Goal: Transaction & Acquisition: Purchase product/service

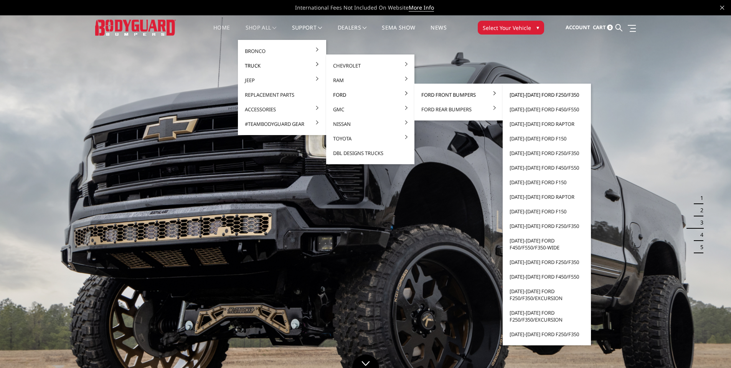
click at [531, 94] on link "[DATE]-[DATE] Ford F250/F350" at bounding box center [547, 94] width 82 height 15
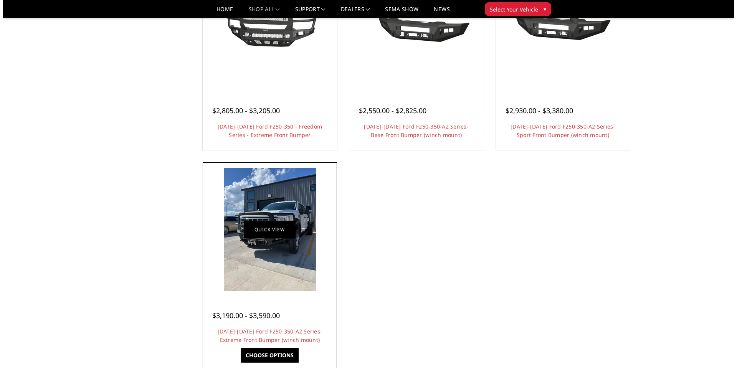
scroll to position [499, 0]
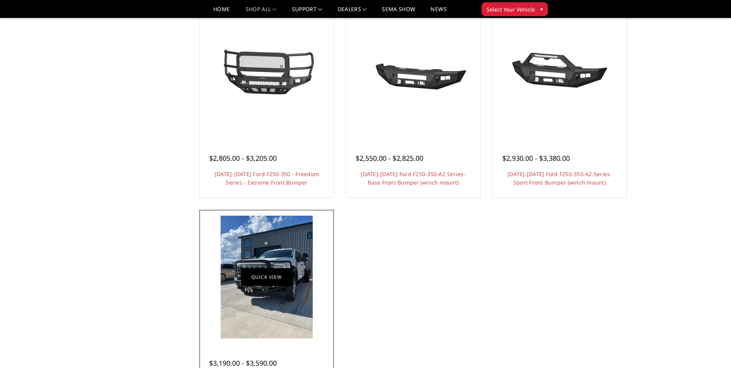
click at [265, 277] on link "Quick view" at bounding box center [266, 277] width 51 height 18
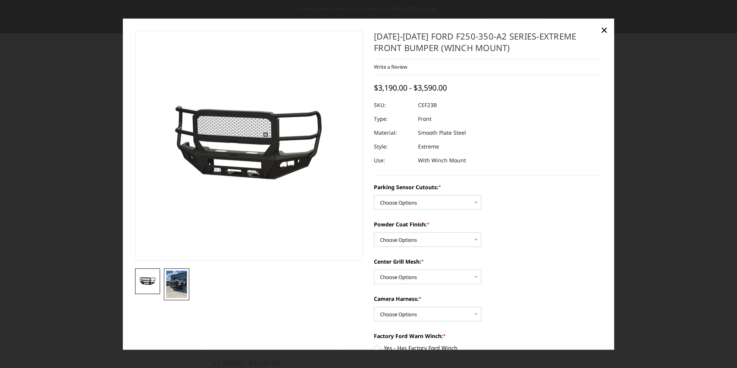
click at [180, 287] on img at bounding box center [176, 283] width 21 height 27
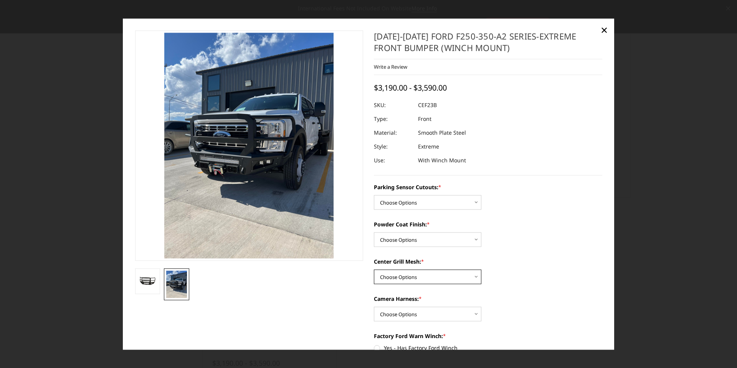
click at [402, 279] on select "Choose Options With Center Grill Mesh Without Center Grill Mesh" at bounding box center [427, 276] width 107 height 15
select select "2424"
click at [374, 269] on select "Choose Options With Center Grill Mesh Without Center Grill Mesh" at bounding box center [427, 276] width 107 height 15
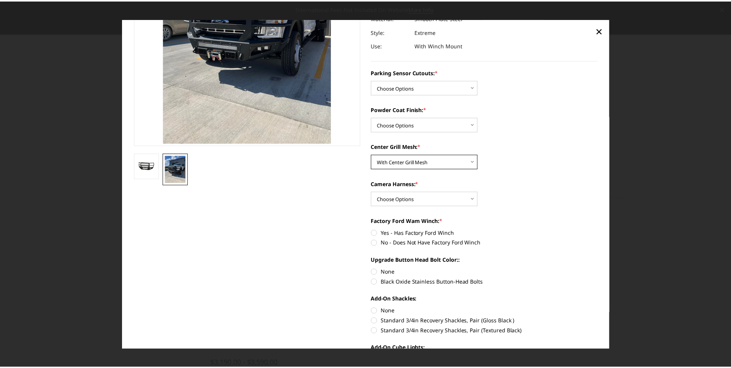
scroll to position [0, 0]
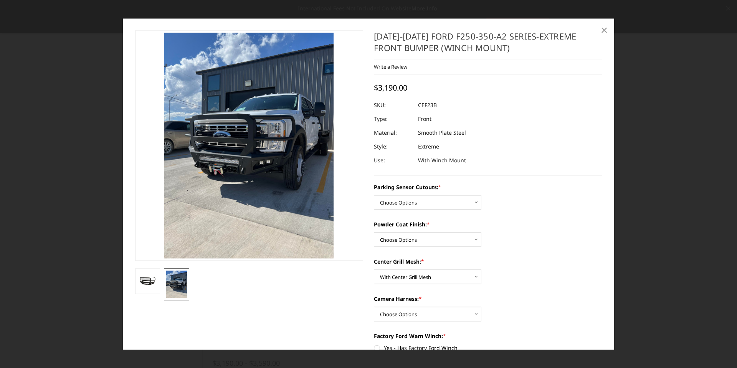
click at [604, 29] on span "×" at bounding box center [603, 30] width 7 height 16
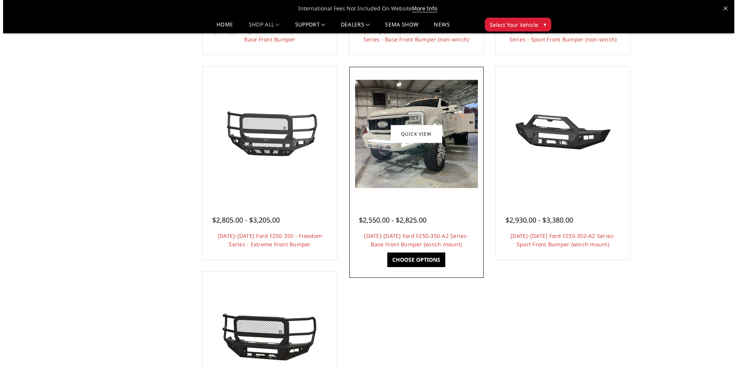
scroll to position [447, 0]
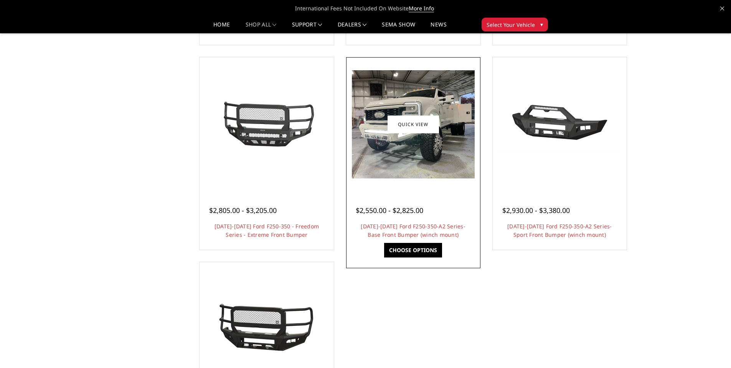
click at [394, 212] on span "$2,550.00 - $2,825.00" at bounding box center [390, 210] width 68 height 9
click at [413, 127] on link "Quick view" at bounding box center [412, 124] width 51 height 18
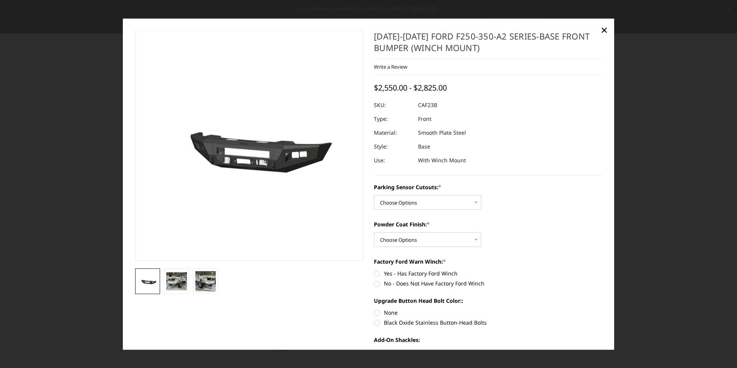
click at [160, 276] on li at bounding box center [147, 281] width 29 height 26
click at [171, 282] on img at bounding box center [176, 281] width 21 height 18
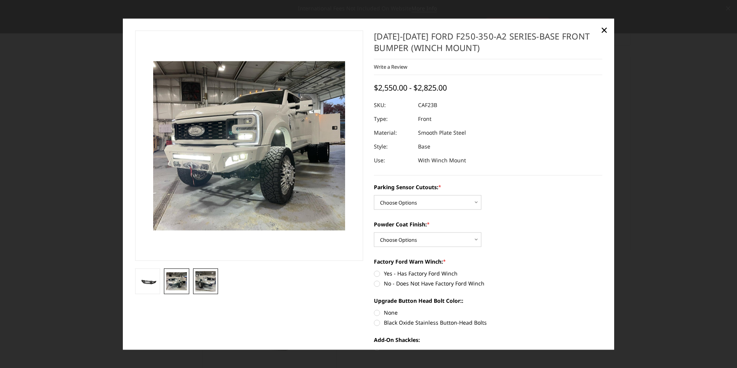
click at [214, 284] on img at bounding box center [205, 281] width 21 height 21
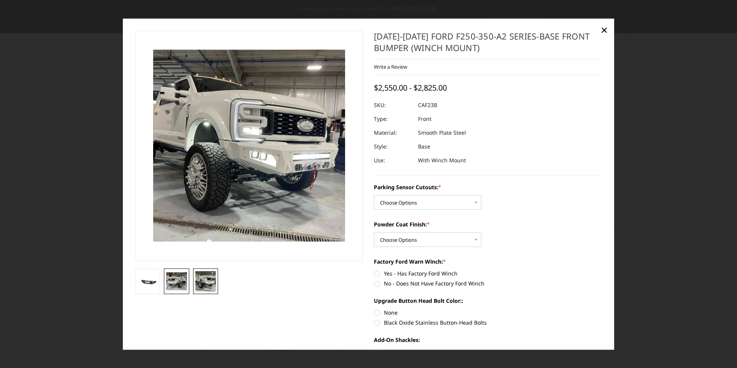
click at [184, 288] on img at bounding box center [176, 281] width 21 height 18
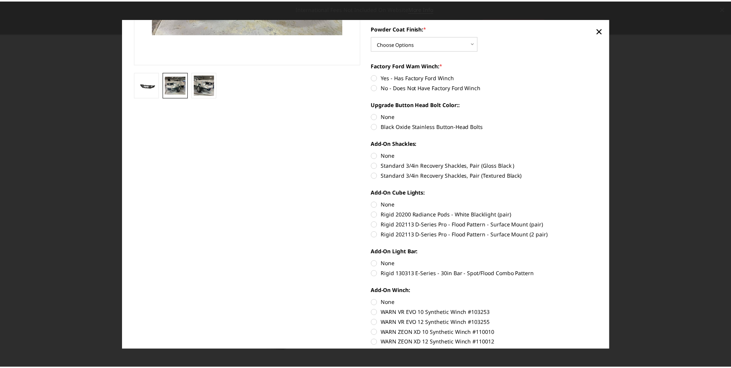
scroll to position [322, 0]
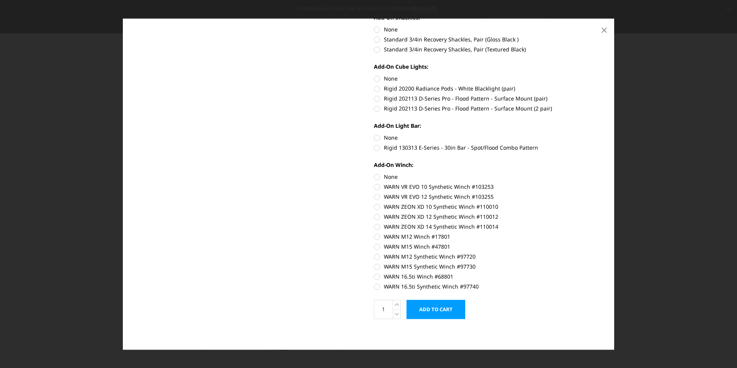
click at [602, 33] on span "×" at bounding box center [603, 30] width 7 height 16
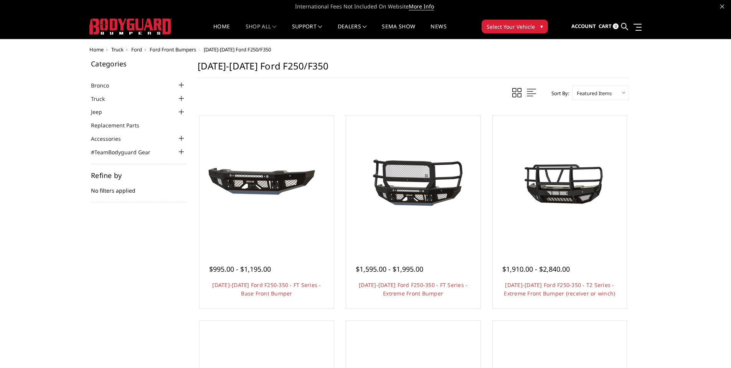
scroll to position [0, 0]
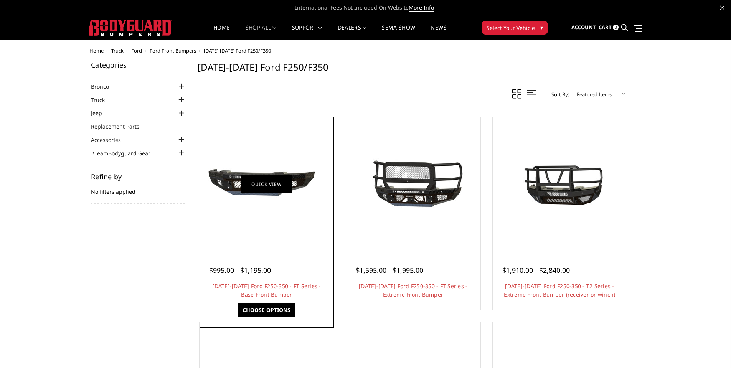
click at [253, 185] on link "Quick view" at bounding box center [266, 184] width 51 height 18
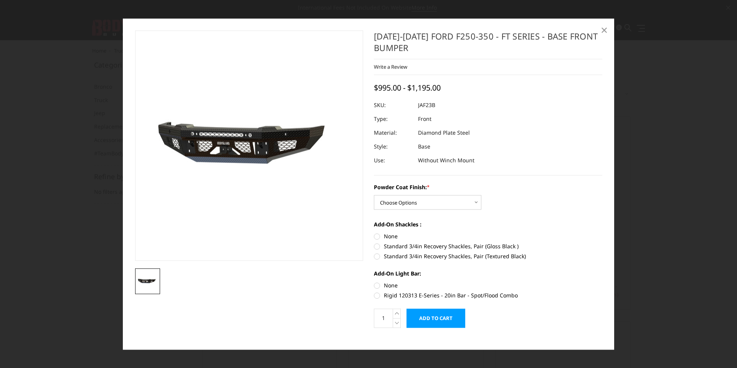
click at [605, 27] on span "×" at bounding box center [603, 30] width 7 height 16
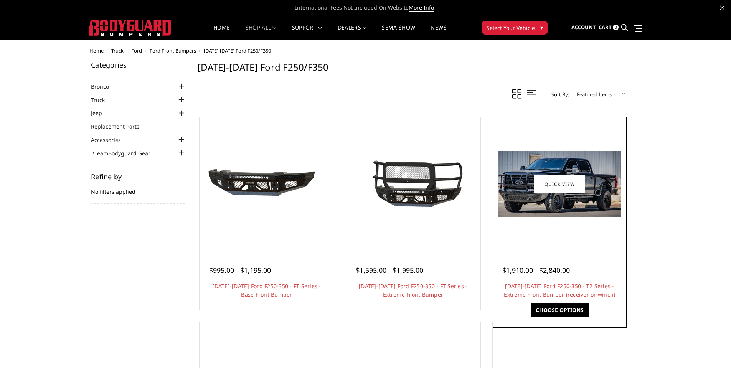
click at [547, 197] on img at bounding box center [559, 184] width 123 height 66
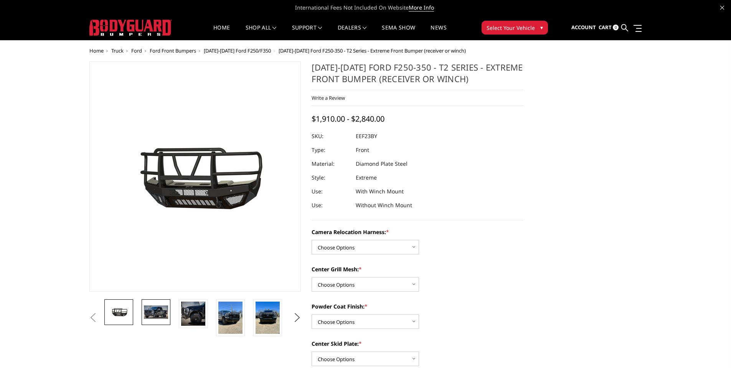
click at [151, 314] on img at bounding box center [156, 311] width 24 height 13
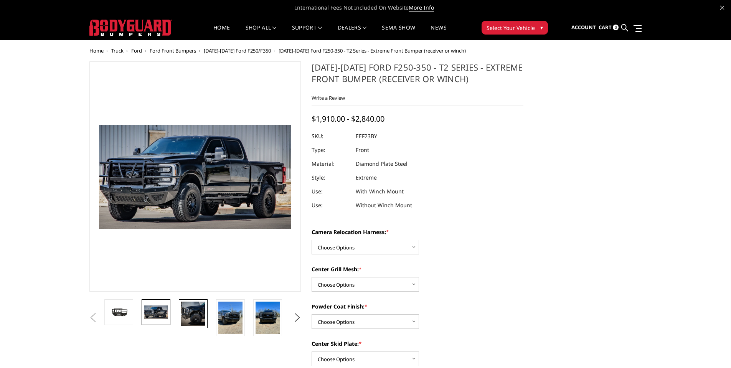
click at [203, 314] on img at bounding box center [193, 314] width 24 height 24
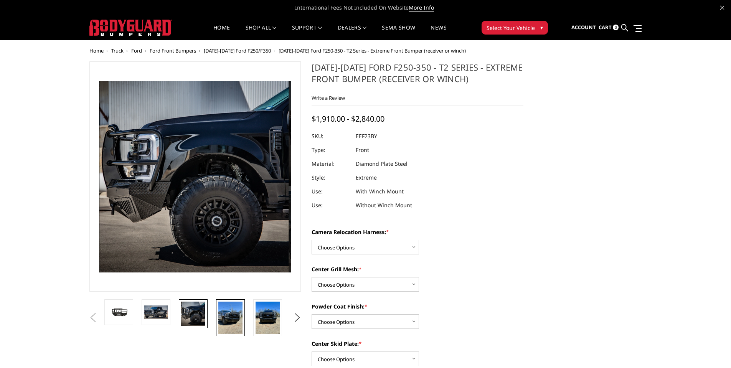
click at [233, 317] on img at bounding box center [230, 318] width 24 height 32
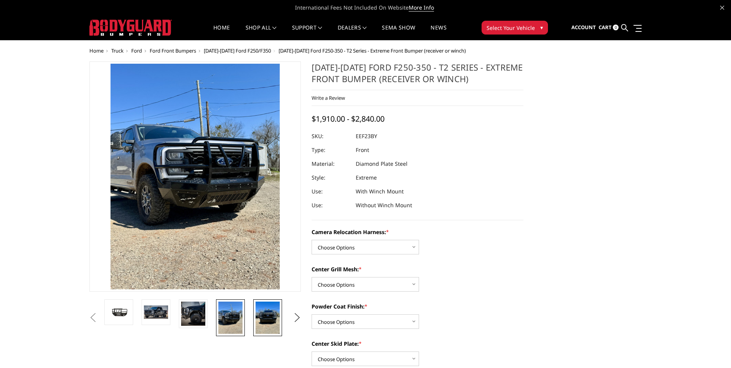
click at [266, 319] on img at bounding box center [267, 318] width 24 height 32
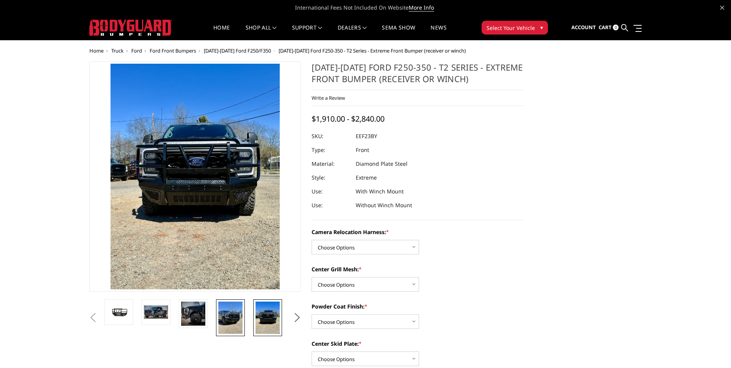
click at [231, 317] on img at bounding box center [230, 318] width 24 height 32
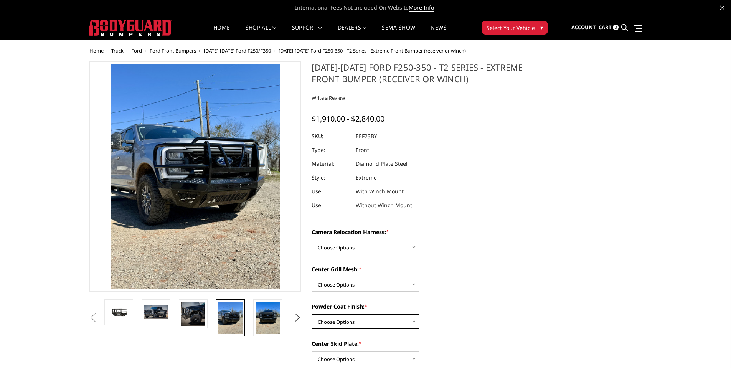
click at [354, 320] on select "Choose Options Textured Black Powder Coat Gloss Black Powder Coat Bare Metal" at bounding box center [365, 321] width 107 height 15
click at [344, 244] on select "Choose Options Without camera harness With camera harness" at bounding box center [365, 247] width 107 height 15
select select "3753"
click at [312, 240] on select "Choose Options Without camera harness With camera harness" at bounding box center [365, 247] width 107 height 15
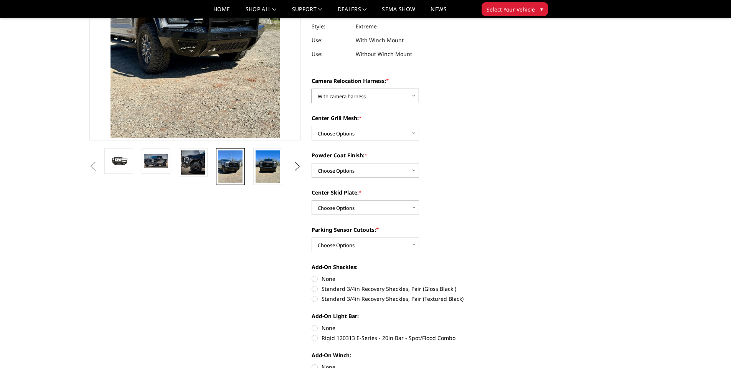
scroll to position [115, 0]
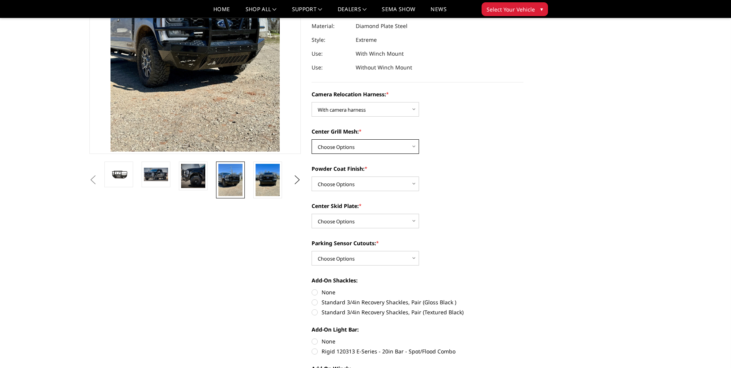
click at [367, 144] on select "Choose Options Without expanded metal With expanded metal" at bounding box center [365, 146] width 107 height 15
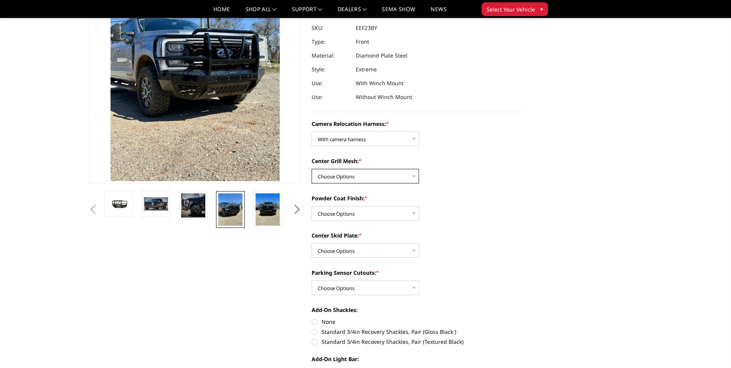
scroll to position [77, 0]
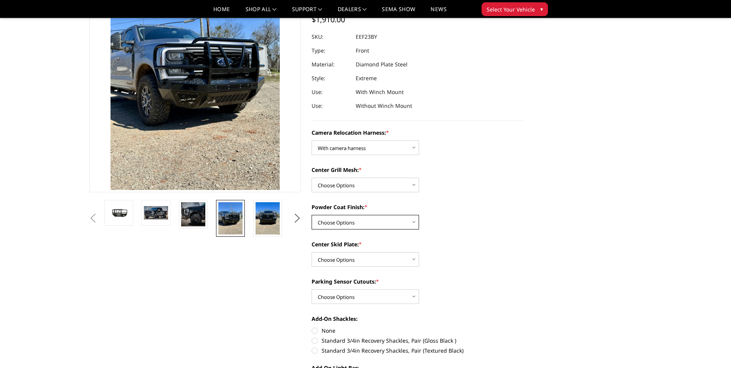
click at [341, 220] on select "Choose Options Textured Black Powder Coat Gloss Black Powder Coat Bare Metal" at bounding box center [365, 222] width 107 height 15
click at [468, 226] on div "Powder Coat Finish: * Choose Options Textured Black Powder Coat Gloss Black Pow…" at bounding box center [418, 216] width 212 height 26
click at [372, 259] on select "Choose Options Winch Mount Skid Plate Standard Skid Plate (included) 2" Receive…" at bounding box center [365, 259] width 107 height 15
click at [354, 256] on select "Choose Options Winch Mount Skid Plate Standard Skid Plate (included) 2" Receive…" at bounding box center [365, 259] width 107 height 15
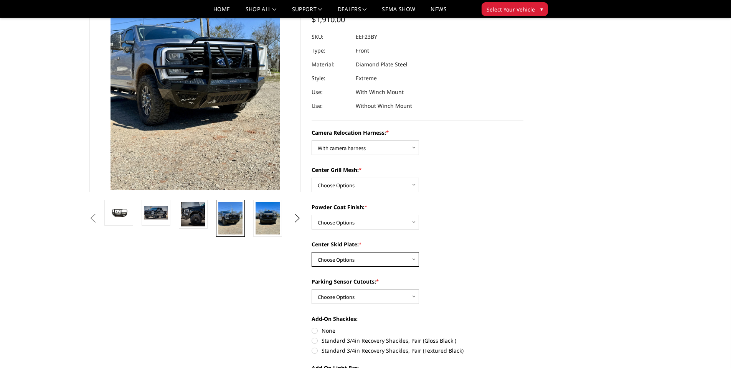
select select "3745"
click at [312, 252] on select "Choose Options Winch Mount Skid Plate Standard Skid Plate (included) 2" Receive…" at bounding box center [365, 259] width 107 height 15
click at [354, 295] on select "Choose Options Yes - With Parking Sensor Cutouts" at bounding box center [365, 296] width 107 height 15
click at [502, 284] on label "Parking Sensor Cutouts: *" at bounding box center [418, 281] width 212 height 8
click at [419, 289] on select "Choose Options Yes - With Parking Sensor Cutouts" at bounding box center [365, 296] width 107 height 15
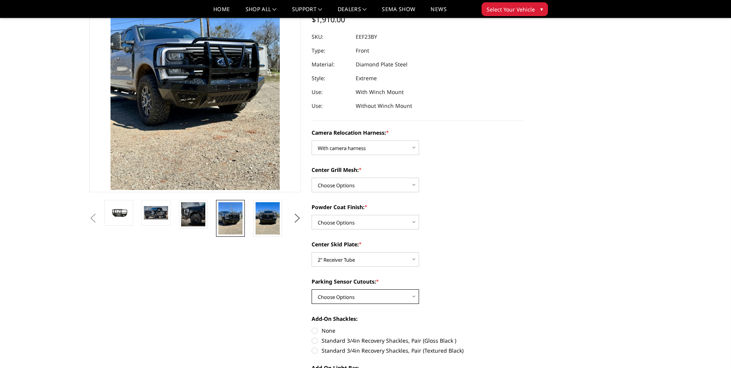
click at [339, 296] on select "Choose Options Yes - With Parking Sensor Cutouts" at bounding box center [365, 296] width 107 height 15
select select "3744"
click at [312, 289] on select "Choose Options Yes - With Parking Sensor Cutouts" at bounding box center [365, 296] width 107 height 15
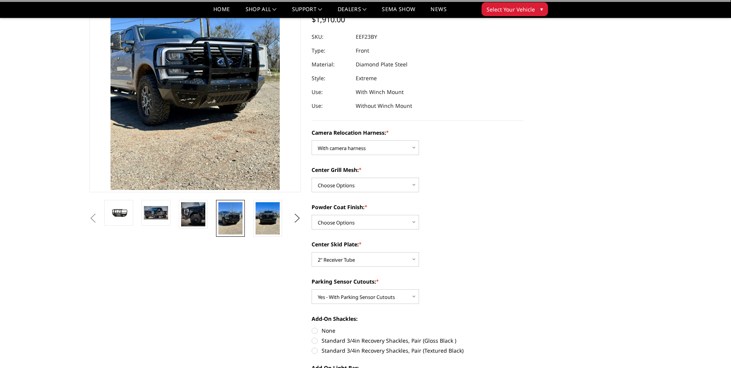
click at [509, 241] on label "Center Skid Plate: *" at bounding box center [418, 244] width 212 height 8
click at [419, 252] on select "Choose Options Winch Mount Skid Plate Standard Skid Plate (included) 2" Receive…" at bounding box center [365, 259] width 107 height 15
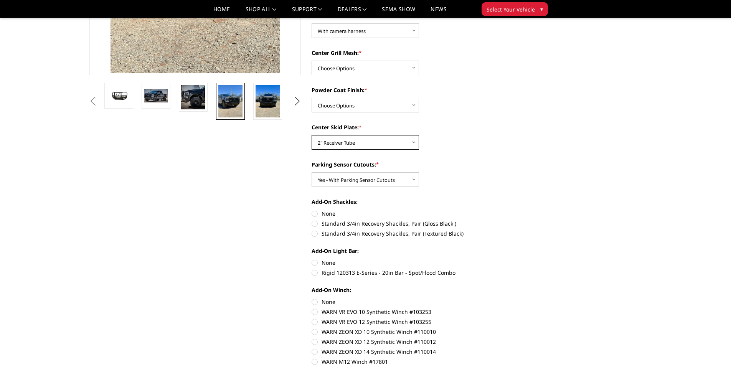
scroll to position [230, 0]
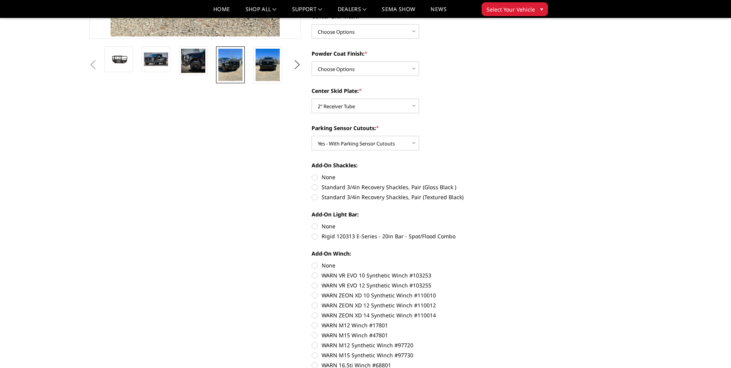
click at [313, 236] on label "Rigid 120313 E-Series - 20in Bar - Spot/Flood Combo" at bounding box center [418, 236] width 212 height 8
click at [523, 223] on input "Rigid 120313 E-Series - 20in Bar - Spot/Flood Combo" at bounding box center [523, 222] width 0 height 0
radio input "true"
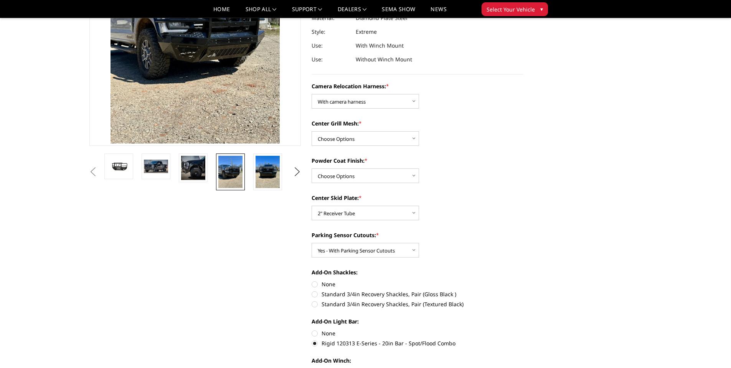
scroll to position [38, 0]
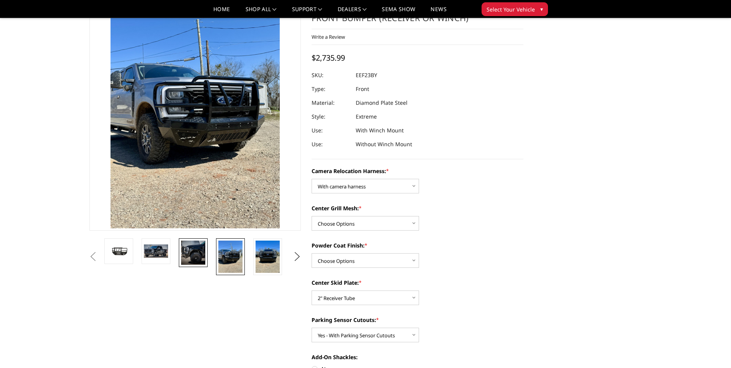
click at [194, 262] on img at bounding box center [193, 253] width 24 height 24
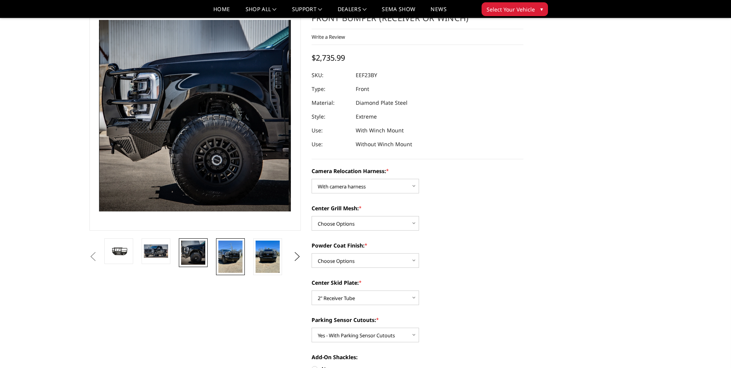
click at [227, 258] on img at bounding box center [230, 257] width 24 height 32
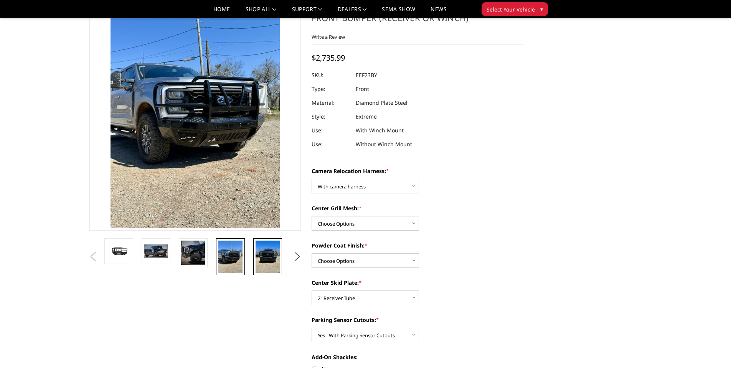
click at [275, 255] on img at bounding box center [267, 257] width 24 height 32
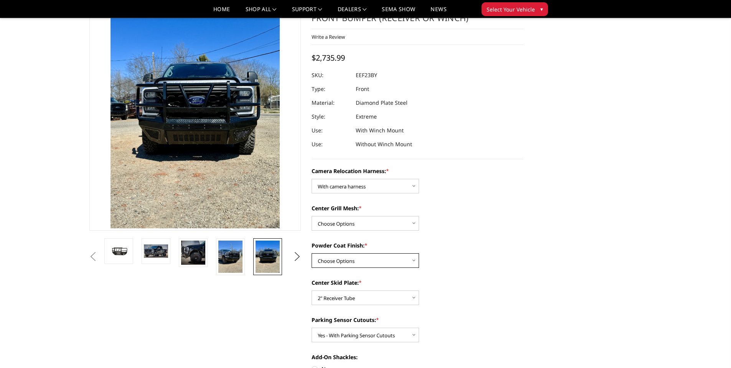
click at [383, 262] on select "Choose Options Textured Black Powder Coat Gloss Black Powder Coat Bare Metal" at bounding box center [365, 260] width 107 height 15
select select "3749"
click at [312, 253] on select "Choose Options Textured Black Powder Coat Gloss Black Powder Coat Bare Metal" at bounding box center [365, 260] width 107 height 15
click at [361, 224] on select "Choose Options Without expanded metal With expanded metal" at bounding box center [365, 223] width 107 height 15
click at [312, 216] on select "Choose Options Without expanded metal With expanded metal" at bounding box center [365, 223] width 107 height 15
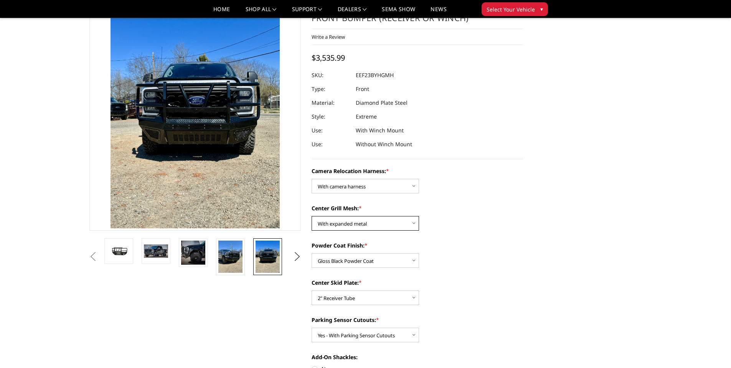
click at [355, 223] on select "Choose Options Without expanded metal With expanded metal" at bounding box center [365, 223] width 107 height 15
select select "3752"
click at [312, 216] on select "Choose Options Without expanded metal With expanded metal" at bounding box center [365, 223] width 107 height 15
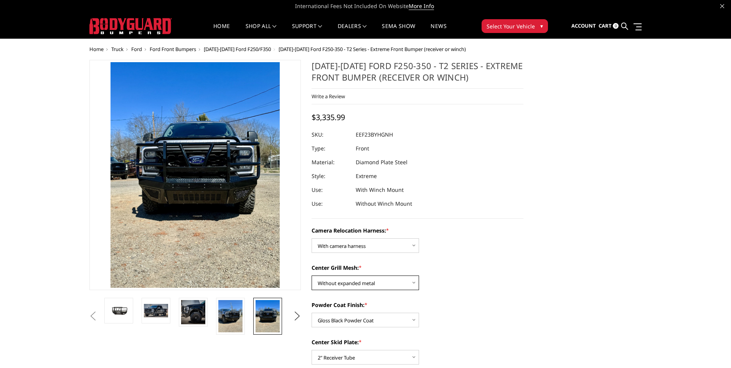
scroll to position [0, 0]
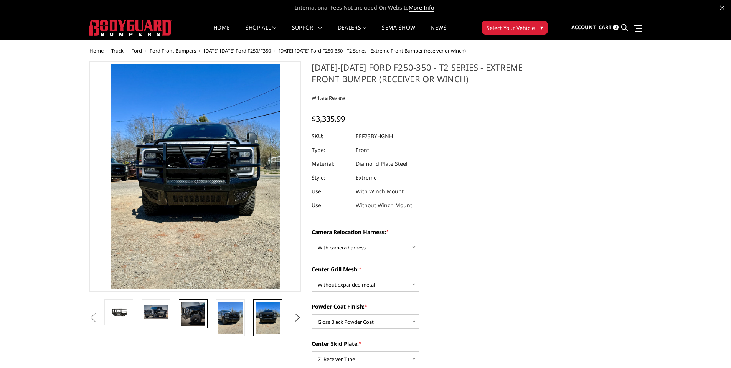
click at [184, 313] on img at bounding box center [193, 314] width 24 height 24
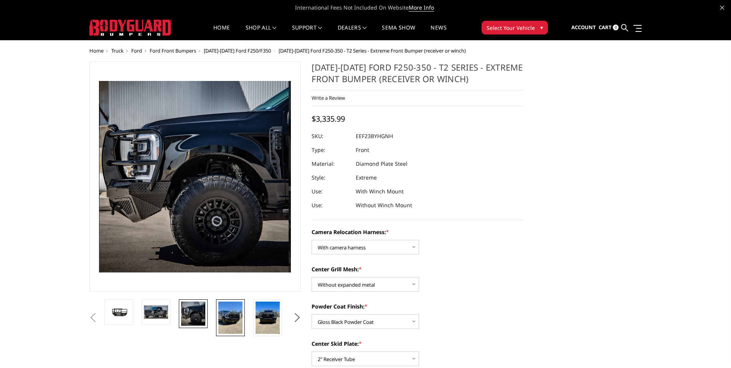
click at [227, 320] on img at bounding box center [230, 318] width 24 height 32
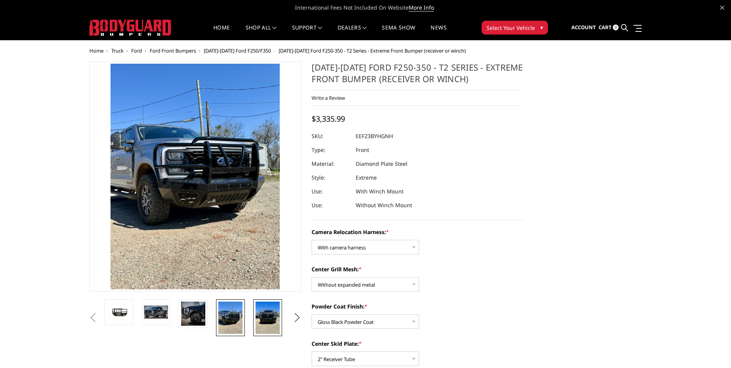
click at [265, 319] on img at bounding box center [267, 318] width 24 height 32
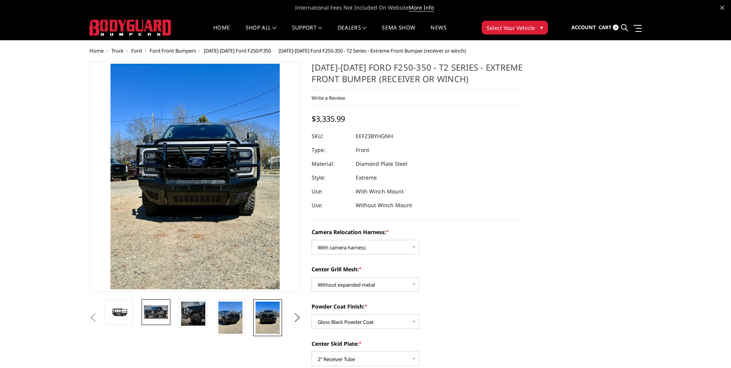
click at [154, 315] on img at bounding box center [156, 311] width 24 height 13
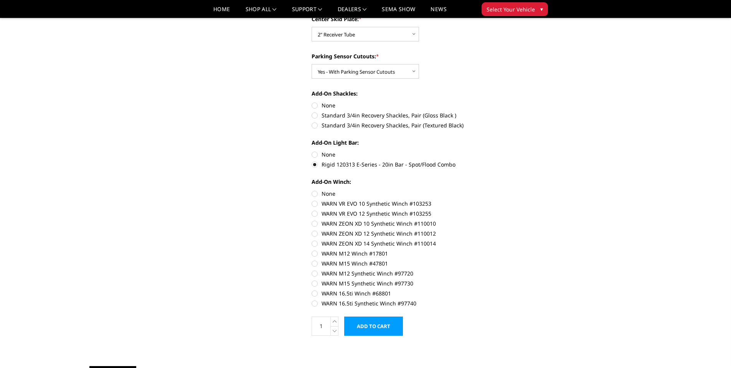
scroll to position [269, 0]
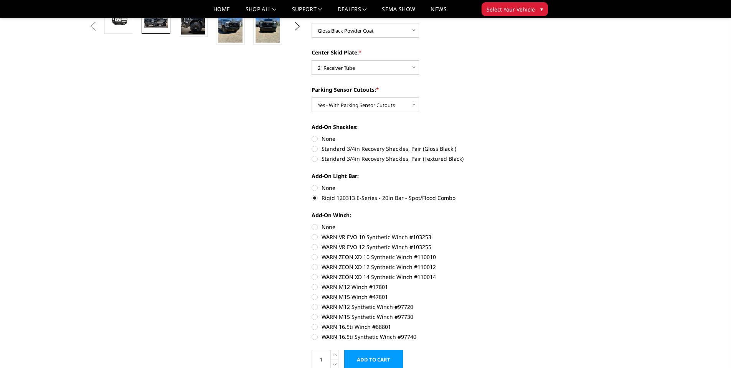
click at [316, 226] on label "None" at bounding box center [418, 227] width 212 height 8
click at [312, 223] on input "None" at bounding box center [312, 223] width 0 height 0
radio input "true"
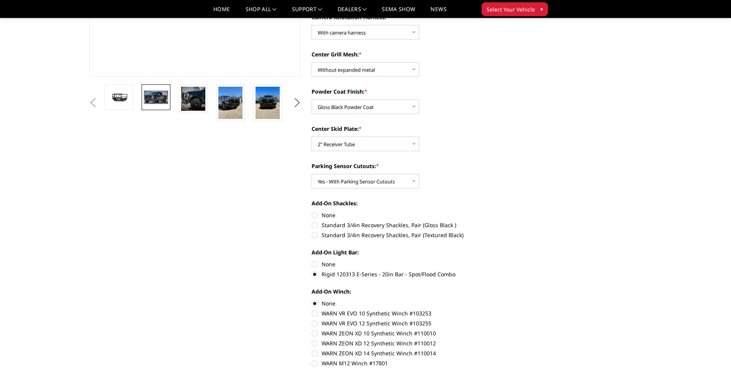
scroll to position [192, 0]
click at [343, 145] on select "Choose Options Winch Mount Skid Plate Standard Skid Plate (included) 2" Receive…" at bounding box center [365, 144] width 107 height 15
click at [119, 209] on div "Previous Next" at bounding box center [306, 338] width 445 height 982
click at [99, 98] on button "Previous" at bounding box center [93, 103] width 12 height 12
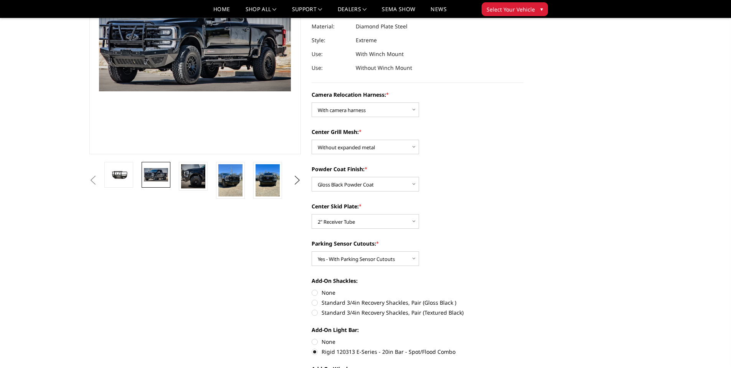
scroll to position [115, 0]
click at [379, 219] on select "Choose Options Winch Mount Skid Plate Standard Skid Plate (included) 2" Receive…" at bounding box center [365, 221] width 107 height 15
select select "3746"
click at [312, 214] on select "Choose Options Winch Mount Skid Plate Standard Skid Plate (included) 2" Receive…" at bounding box center [365, 221] width 107 height 15
click at [348, 183] on select "Choose Options Textured Black Powder Coat Gloss Black Powder Coat Bare Metal" at bounding box center [365, 183] width 107 height 15
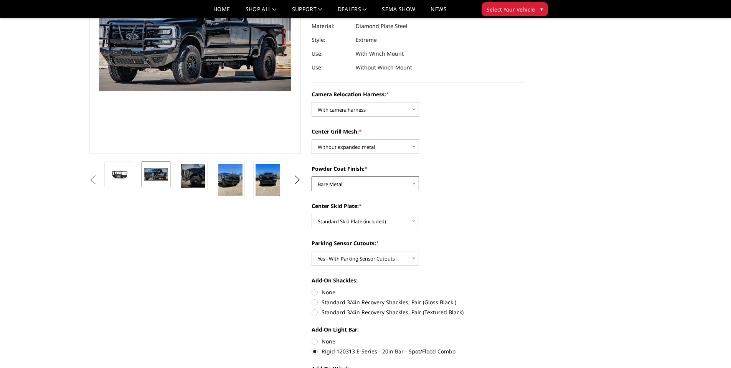
click at [312, 176] on select "Choose Options Textured Black Powder Coat Gloss Black Powder Coat Bare Metal" at bounding box center [365, 183] width 107 height 15
click at [349, 186] on select "Choose Options Textured Black Powder Coat Gloss Black Powder Coat Bare Metal" at bounding box center [365, 183] width 107 height 15
select select "3750"
click at [312, 176] on select "Choose Options Textured Black Powder Coat Gloss Black Powder Coat Bare Metal" at bounding box center [365, 183] width 107 height 15
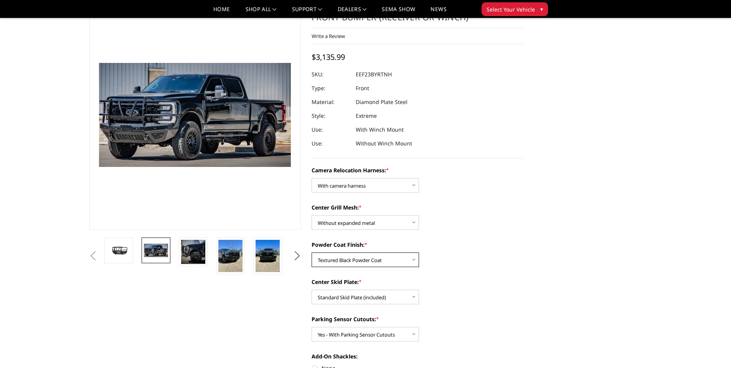
scroll to position [38, 0]
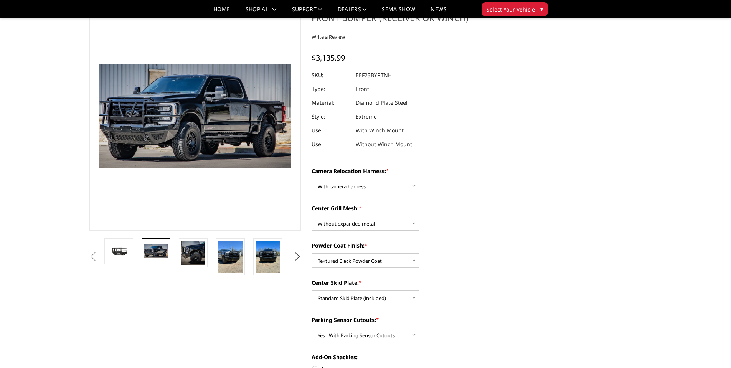
click at [364, 186] on select "Choose Options Without camera harness With camera harness" at bounding box center [365, 186] width 107 height 15
click at [312, 179] on select "Choose Options Without camera harness With camera harness" at bounding box center [365, 186] width 107 height 15
click at [461, 210] on label "Center Grill Mesh: *" at bounding box center [418, 208] width 212 height 8
click at [419, 216] on select "Choose Options Without expanded metal With expanded metal" at bounding box center [365, 223] width 107 height 15
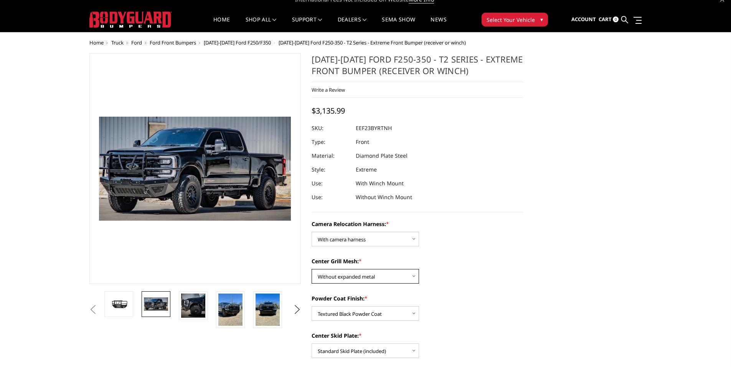
scroll to position [0, 0]
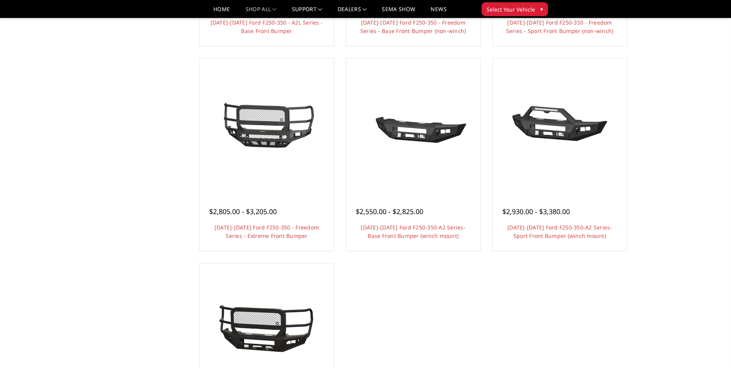
scroll to position [460, 0]
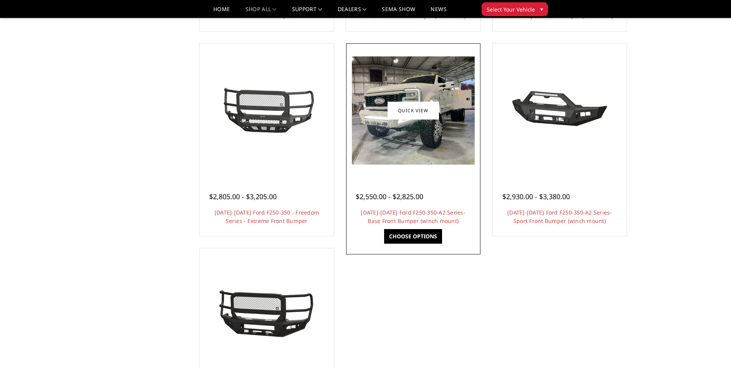
click at [382, 124] on img at bounding box center [413, 110] width 123 height 108
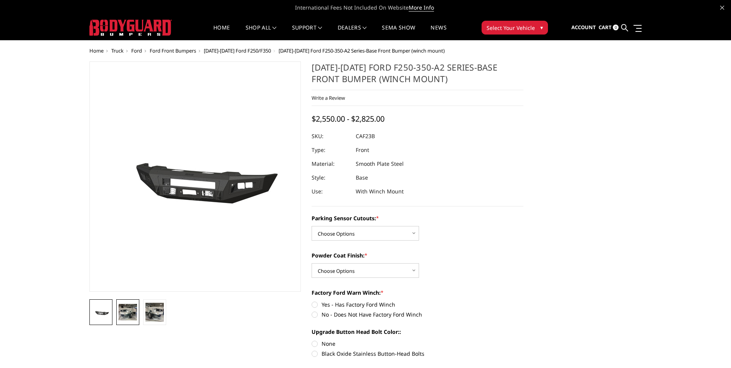
click at [133, 310] on img at bounding box center [128, 312] width 18 height 16
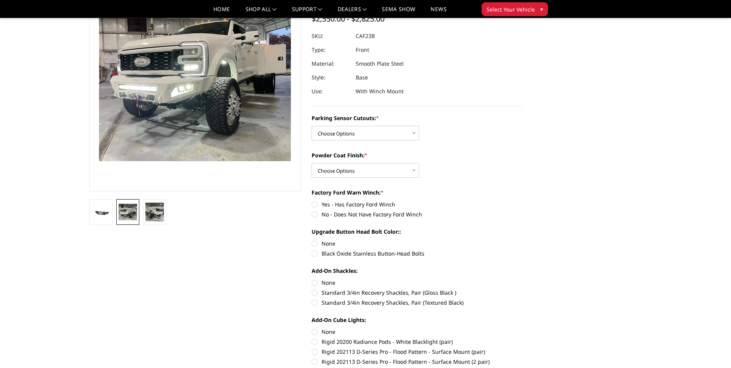
scroll to position [77, 0]
click at [314, 205] on label "Yes - Has Factory Ford Winch" at bounding box center [418, 205] width 212 height 8
click at [312, 201] on input "Yes - Has Factory Ford Winch" at bounding box center [312, 201] width 0 height 0
radio input "true"
click at [415, 174] on select "Choose Options Bare Metal Textured Black Powder Coat" at bounding box center [365, 171] width 107 height 15
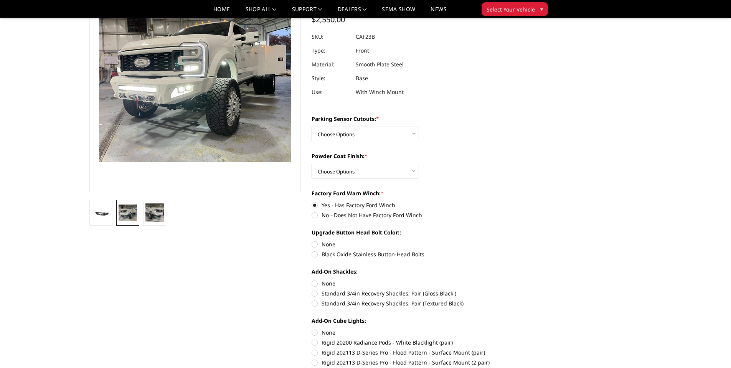
drag, startPoint x: 438, startPoint y: 171, endPoint x: 443, endPoint y: 172, distance: 4.7
click at [443, 171] on div "Powder Coat Finish: * Choose Options Bare Metal Textured Black Powder Coat" at bounding box center [418, 165] width 212 height 26
click at [399, 174] on select "Choose Options Bare Metal Textured Black Powder Coat" at bounding box center [365, 171] width 107 height 15
select select "2400"
click at [312, 164] on select "Choose Options Bare Metal Textured Black Powder Coat" at bounding box center [365, 171] width 107 height 15
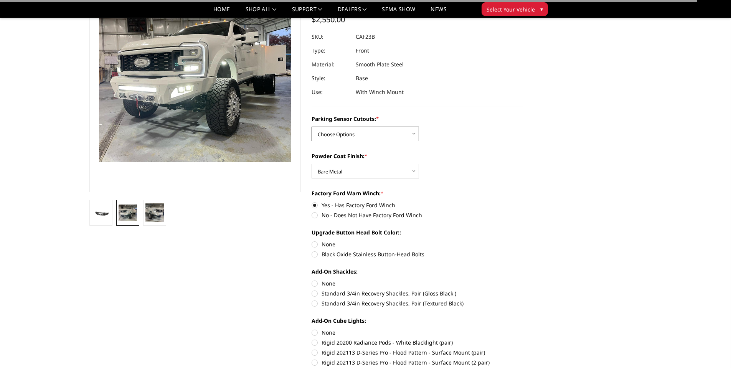
click at [363, 131] on select "Choose Options No-Without Parking Sensor Cutouts Yes-With Parking Sensor Cutouts" at bounding box center [365, 134] width 107 height 15
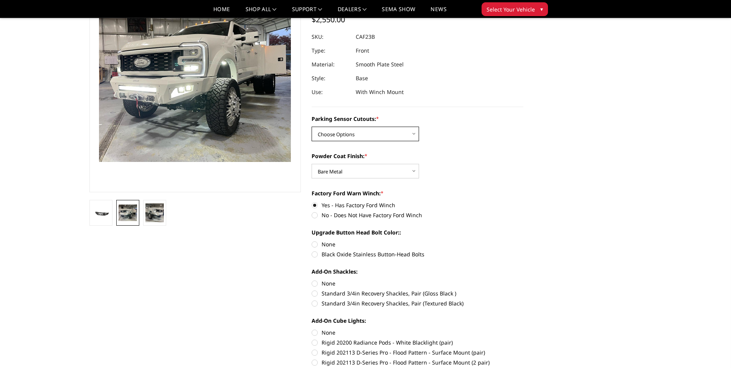
select select "2399"
click at [312, 127] on select "Choose Options No-Without Parking Sensor Cutouts Yes-With Parking Sensor Cutouts" at bounding box center [365, 134] width 107 height 15
click at [488, 203] on label "Yes - Has Factory Ford Winch" at bounding box center [418, 205] width 212 height 8
click at [312, 201] on input "Yes - Has Factory Ford Winch" at bounding box center [312, 201] width 0 height 0
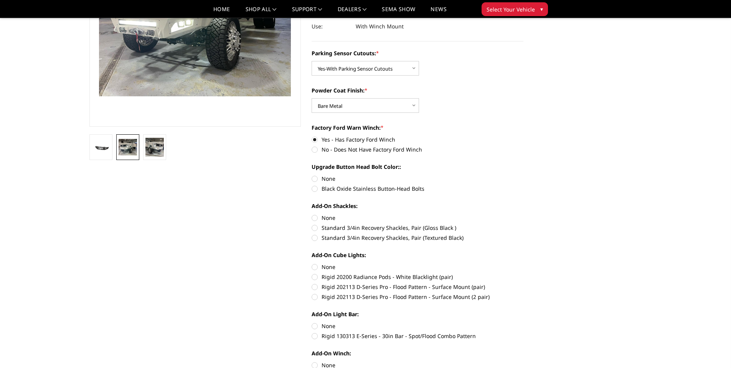
scroll to position [153, 0]
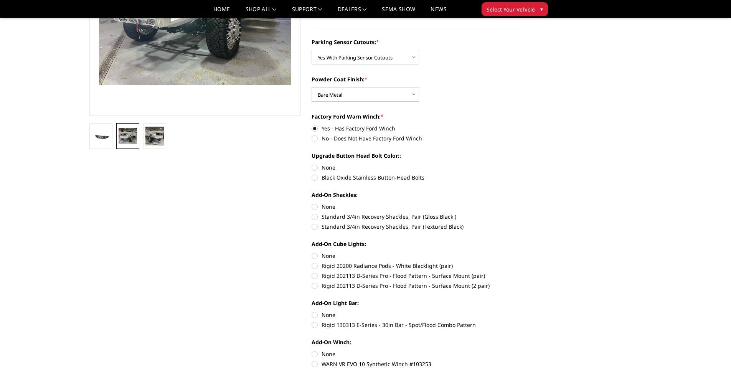
click at [317, 178] on label "Black Oxide Stainless Button-Head Bolts" at bounding box center [418, 177] width 212 height 8
click at [523, 164] on input "Black Oxide Stainless Button-Head Bolts" at bounding box center [523, 163] width 0 height 0
radio input "true"
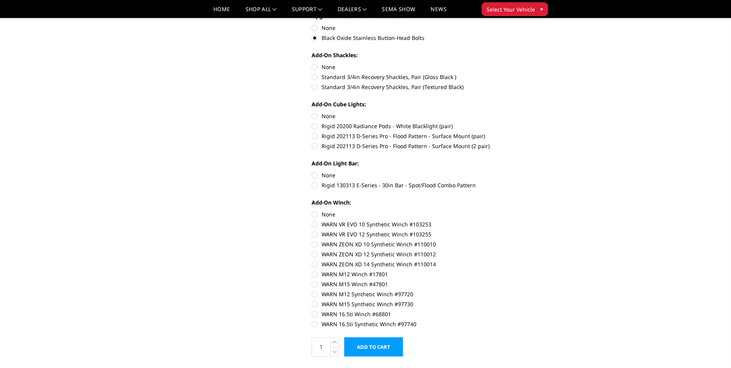
scroll to position [307, 0]
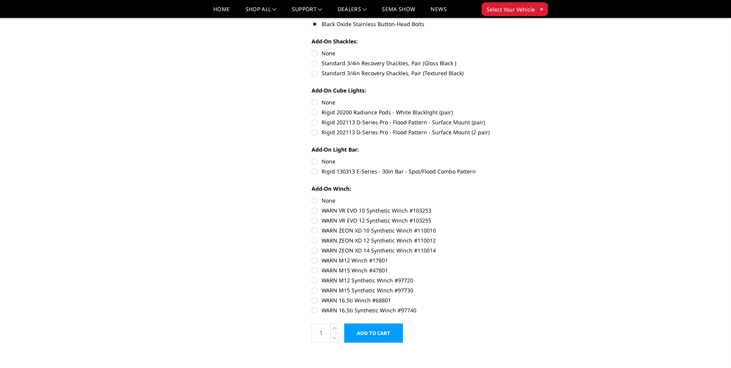
click at [313, 201] on label "None" at bounding box center [418, 200] width 212 height 8
click at [312, 197] on input "None" at bounding box center [312, 196] width 0 height 0
radio input "true"
click at [313, 173] on label "Rigid 130313 E-Series - 30in Bar - Spot/Flood Combo Pattern" at bounding box center [418, 171] width 212 height 8
click at [523, 158] on input "Rigid 130313 E-Series - 30in Bar - Spot/Flood Combo Pattern" at bounding box center [523, 157] width 0 height 0
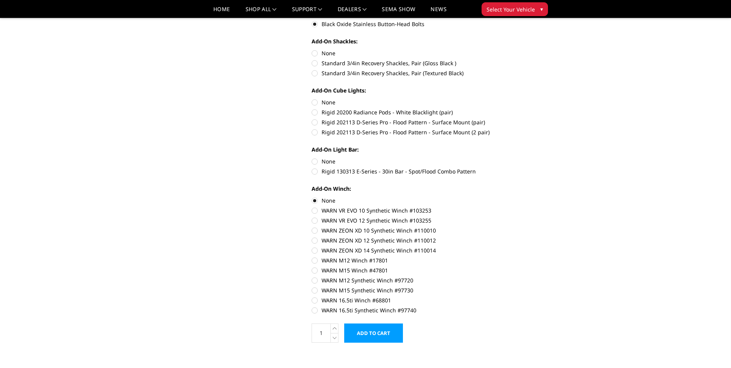
radio input "true"
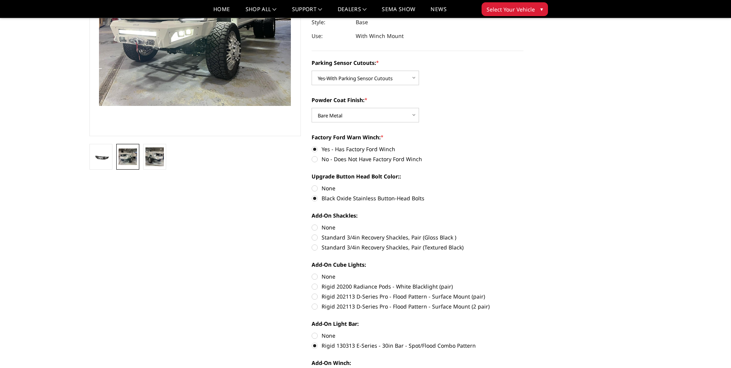
scroll to position [115, 0]
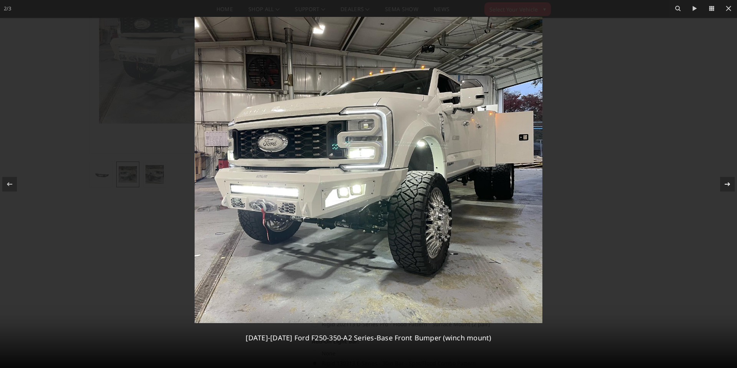
click at [723, 185] on icon at bounding box center [726, 184] width 9 height 9
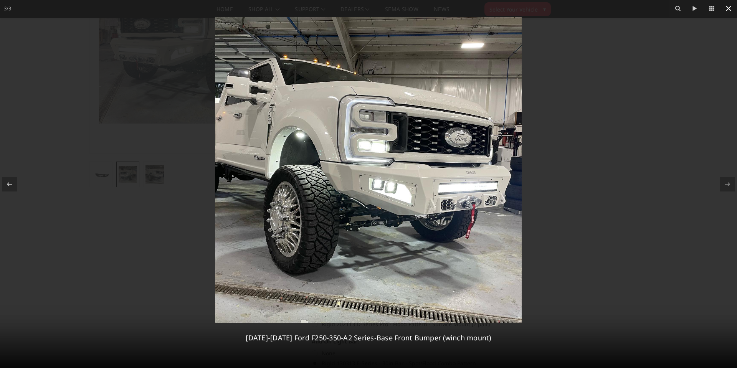
click at [727, 8] on icon at bounding box center [727, 8] width 5 height 5
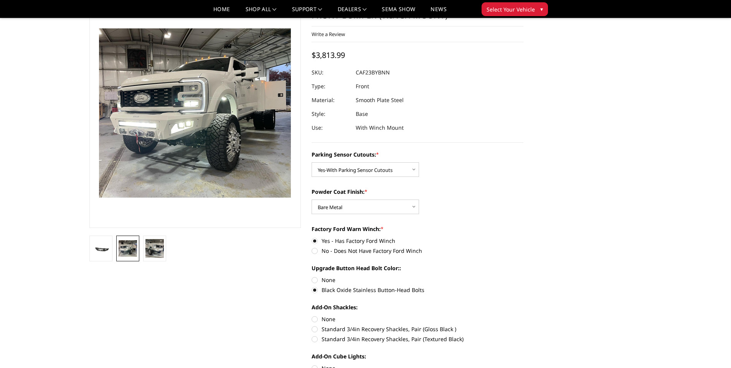
scroll to position [230, 0]
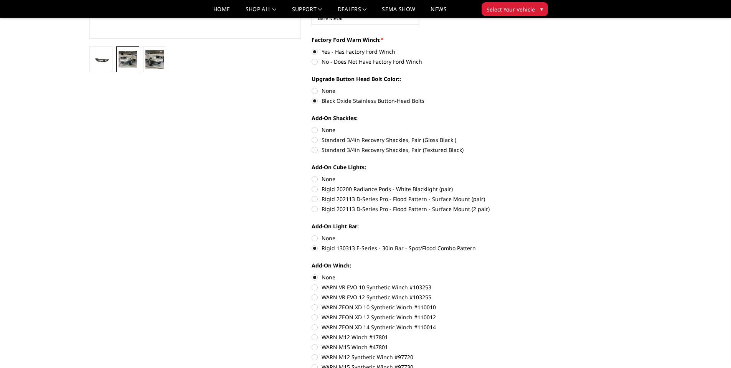
click at [313, 234] on label "None" at bounding box center [418, 238] width 212 height 8
click at [312, 234] on input "None" at bounding box center [312, 234] width 0 height 0
radio input "true"
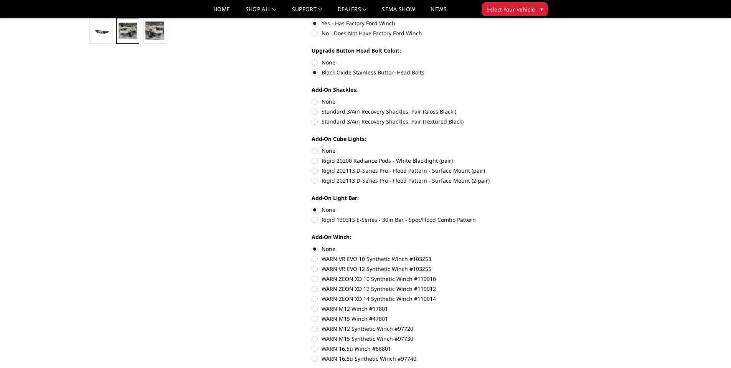
scroll to position [269, 0]
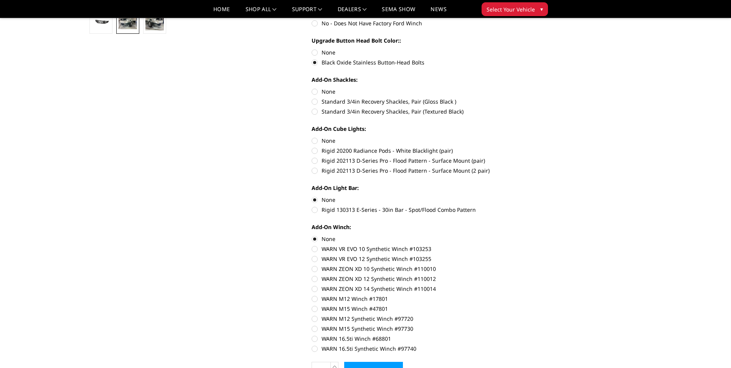
click at [313, 170] on label "Rigid 202113 D-Series Pro - Flood Pattern - Surface Mount (2 pair)" at bounding box center [418, 170] width 212 height 8
click at [523, 157] on input "Rigid 202113 D-Series Pro - Flood Pattern - Surface Mount (2 pair)" at bounding box center [523, 157] width 0 height 0
radio input "true"
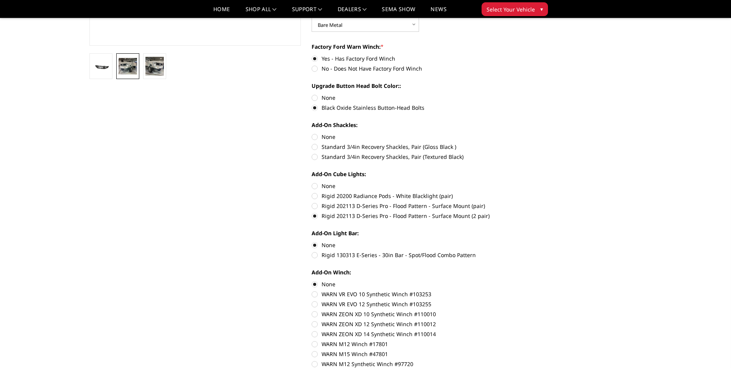
scroll to position [230, 0]
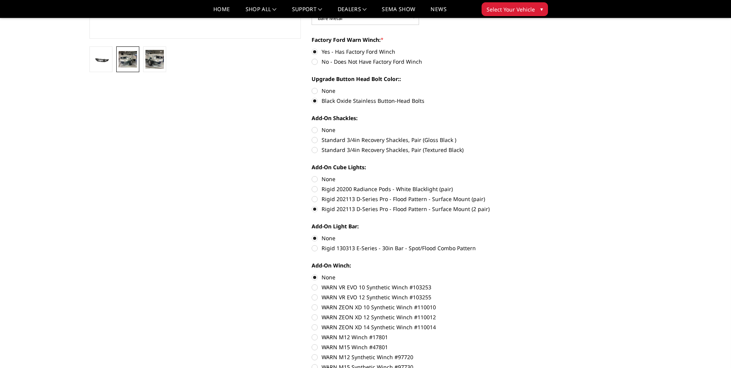
click at [316, 251] on label "Rigid 130313 E-Series - 30in Bar - Spot/Flood Combo Pattern" at bounding box center [418, 248] width 212 height 8
click at [523, 234] on input "Rigid 130313 E-Series - 30in Bar - Spot/Flood Combo Pattern" at bounding box center [523, 234] width 0 height 0
radio input "true"
click at [315, 249] on label "Rigid 130313 E-Series - 30in Bar - Spot/Flood Combo Pattern" at bounding box center [418, 248] width 212 height 8
click at [523, 234] on input "Rigid 130313 E-Series - 30in Bar - Spot/Flood Combo Pattern" at bounding box center [523, 234] width 0 height 0
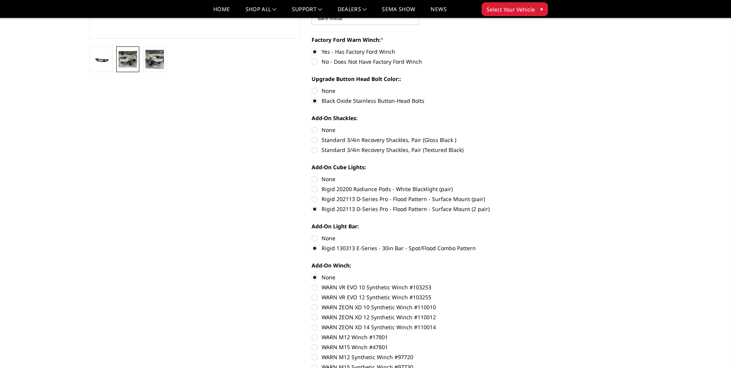
click at [313, 240] on label "None" at bounding box center [418, 238] width 212 height 8
click at [312, 234] on input "None" at bounding box center [312, 234] width 0 height 0
radio input "true"
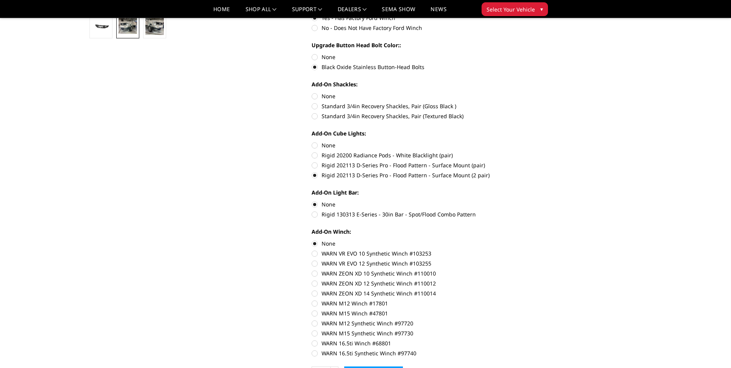
scroll to position [269, 0]
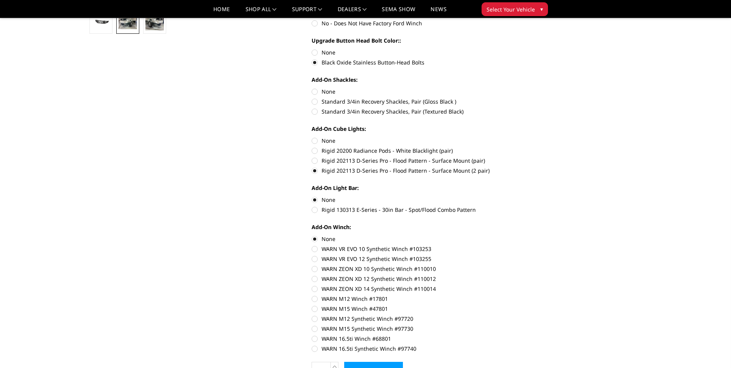
click at [314, 210] on label "Rigid 130313 E-Series - 30in Bar - Spot/Flood Combo Pattern" at bounding box center [418, 210] width 212 height 8
click at [523, 196] on input "Rigid 130313 E-Series - 30in Bar - Spot/Flood Combo Pattern" at bounding box center [523, 196] width 0 height 0
radio input "true"
click at [313, 140] on label "None" at bounding box center [418, 141] width 212 height 8
click at [312, 137] on input "None" at bounding box center [312, 137] width 0 height 0
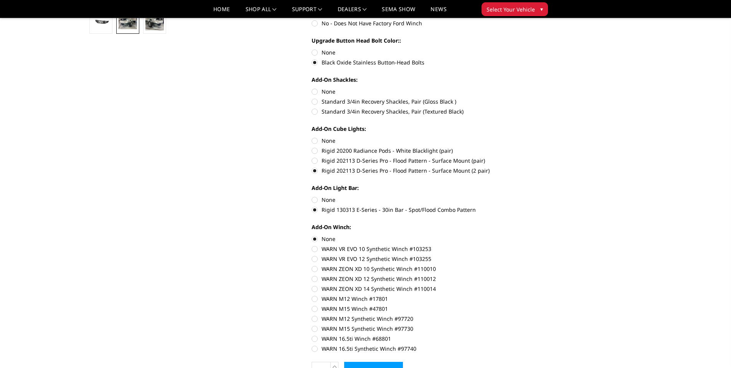
radio input "true"
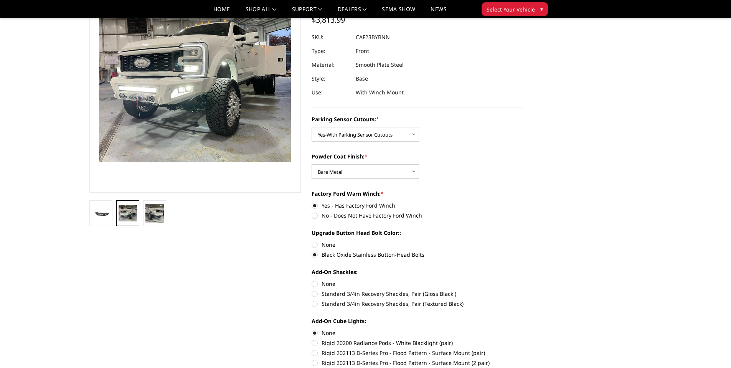
scroll to position [77, 0]
click at [153, 214] on img at bounding box center [154, 212] width 18 height 18
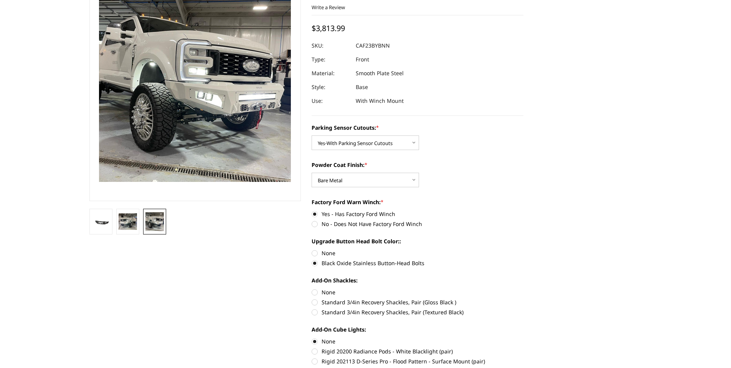
scroll to position [0, 0]
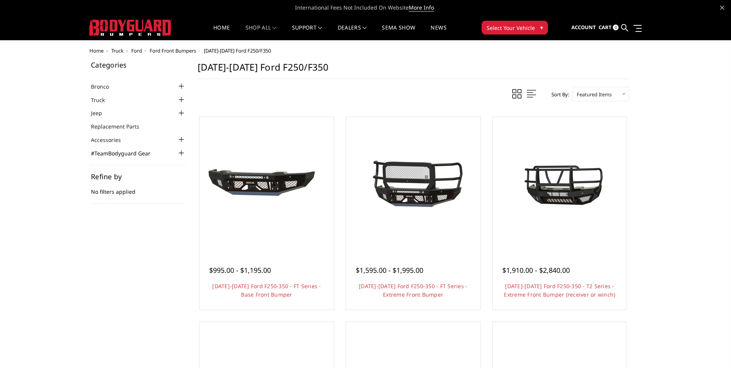
click at [109, 153] on link "#TeamBodyguard Gear" at bounding box center [125, 153] width 69 height 8
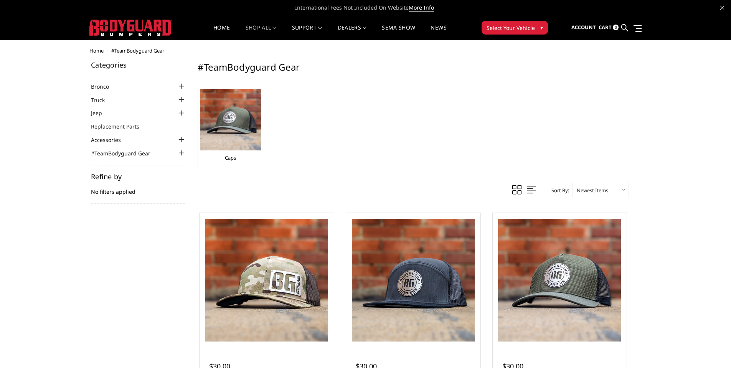
click at [108, 141] on link "Accessories" at bounding box center [111, 140] width 40 height 8
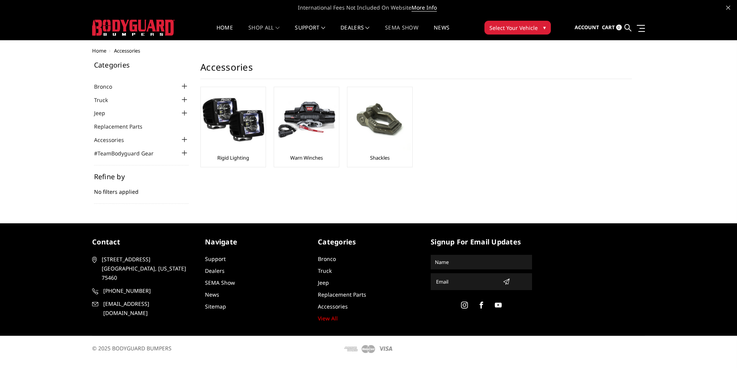
click at [400, 25] on link "SEMA Show" at bounding box center [401, 32] width 33 height 15
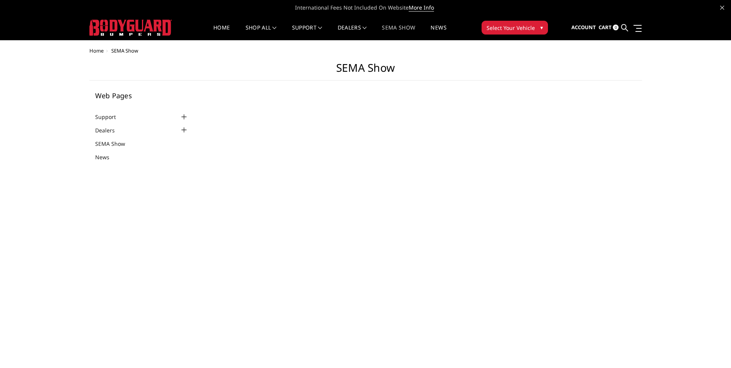
select select "US"
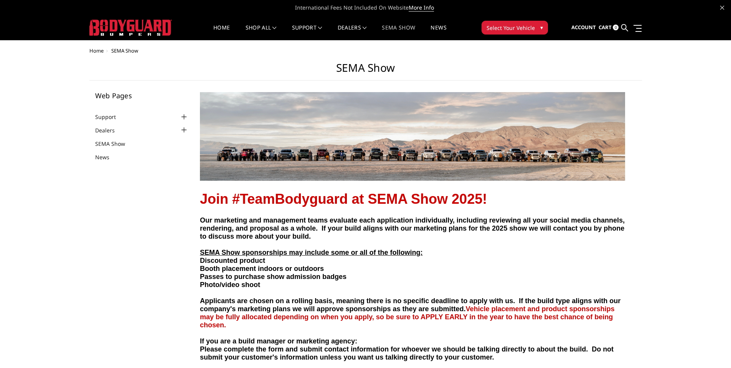
drag, startPoint x: 405, startPoint y: 214, endPoint x: 448, endPoint y: 213, distance: 43.7
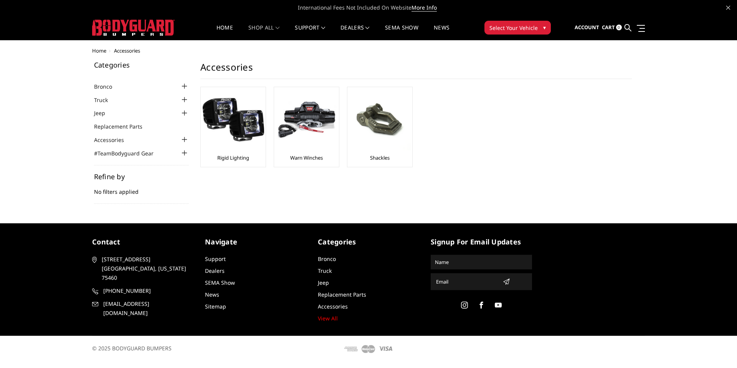
click at [525, 25] on span "Select Your Vehicle" at bounding box center [513, 28] width 48 height 8
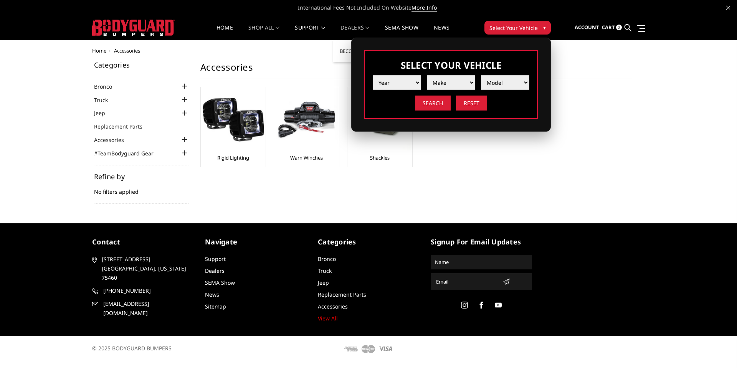
click at [356, 25] on link "Dealers" at bounding box center [354, 32] width 29 height 15
